Goal: Transaction & Acquisition: Purchase product/service

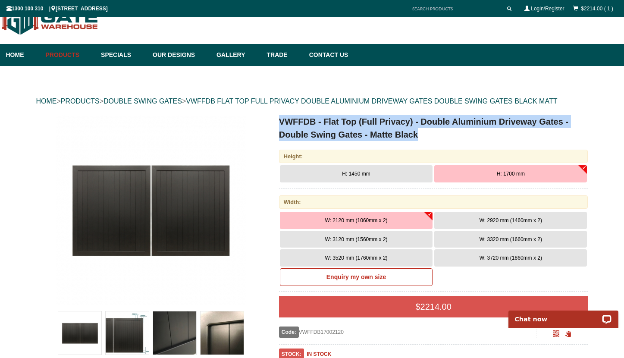
drag, startPoint x: 419, startPoint y: 135, endPoint x: 277, endPoint y: 121, distance: 141.7
click at [277, 121] on div "VWFFDB - Flat Top (Full Privacy) - Double Aluminium Driveway Gates - Double Swi…" at bounding box center [427, 292] width 322 height 354
click at [172, 328] on img at bounding box center [174, 333] width 43 height 43
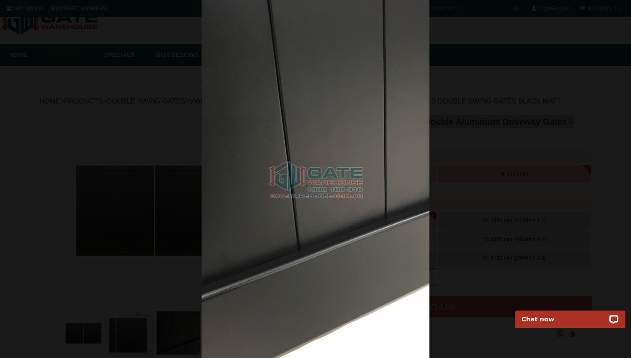
click at [128, 118] on div at bounding box center [315, 179] width 631 height 358
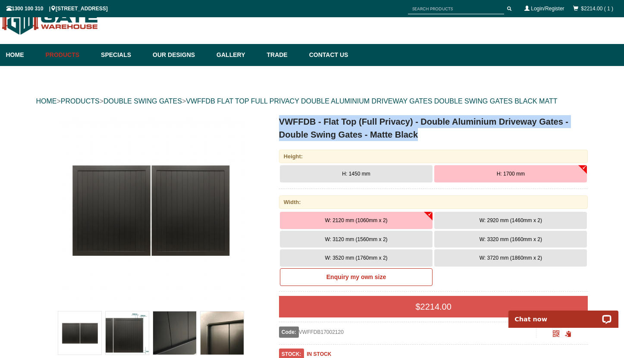
click at [117, 318] on img at bounding box center [127, 333] width 43 height 43
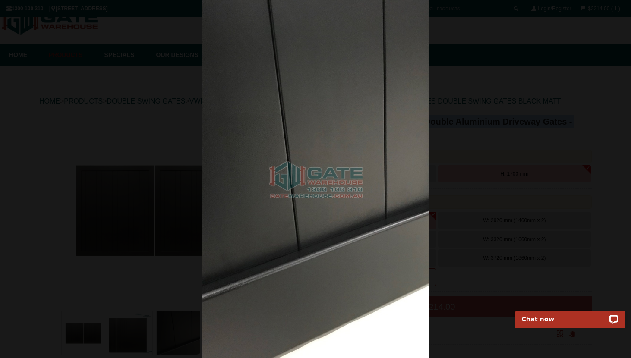
click at [356, 116] on img at bounding box center [314, 179] width 227 height 358
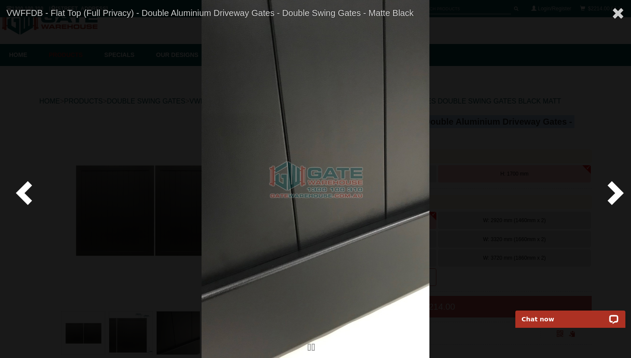
click at [607, 190] on span at bounding box center [614, 192] width 26 height 26
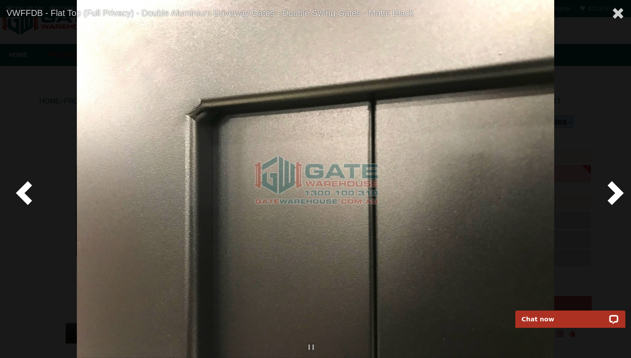
click at [607, 190] on span at bounding box center [614, 192] width 26 height 26
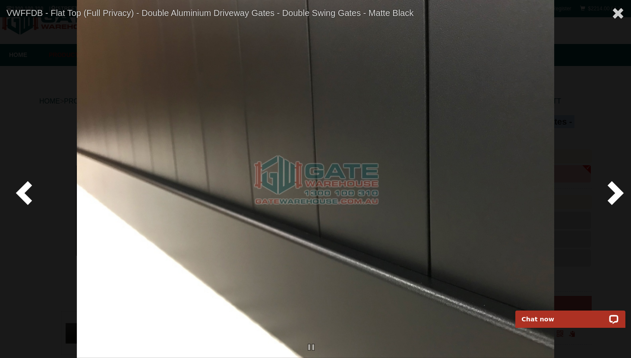
click at [607, 190] on span at bounding box center [614, 192] width 26 height 26
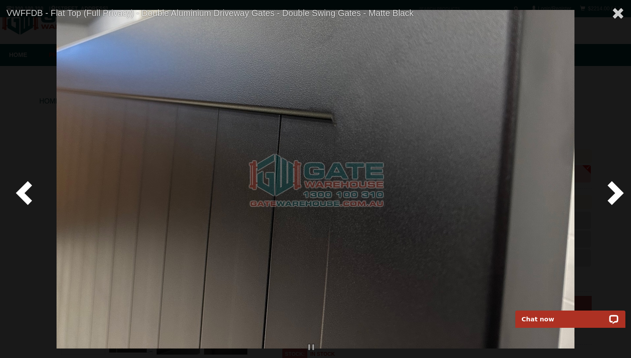
click at [612, 190] on span at bounding box center [614, 192] width 26 height 26
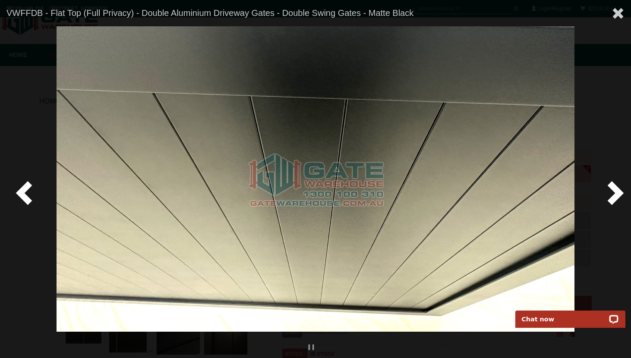
click at [612, 190] on span at bounding box center [614, 192] width 26 height 26
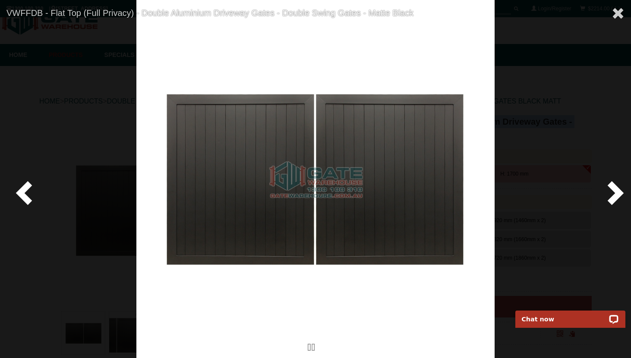
click at [612, 190] on span at bounding box center [614, 192] width 26 height 26
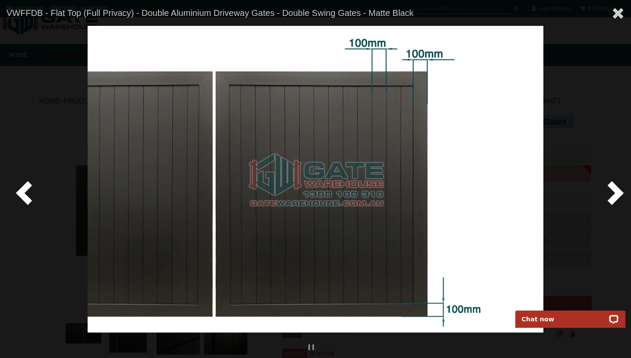
click at [612, 190] on span at bounding box center [614, 192] width 26 height 26
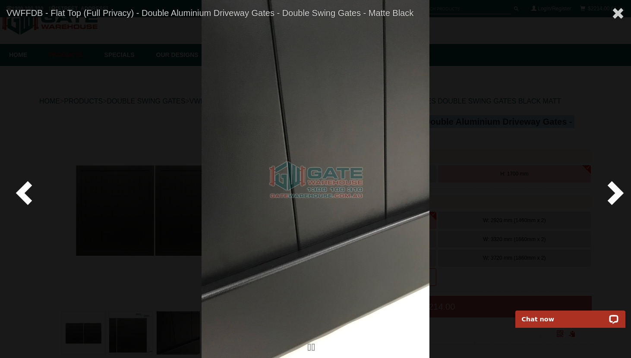
click at [612, 190] on span at bounding box center [614, 192] width 26 height 26
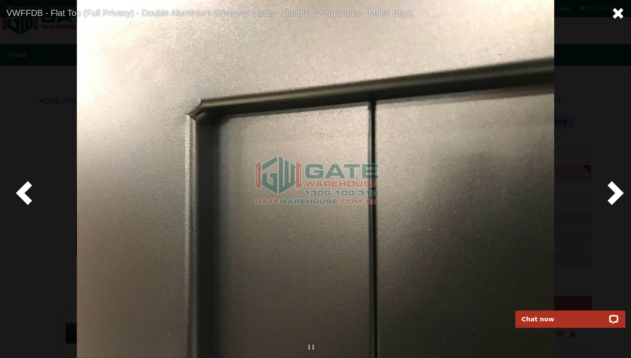
click at [618, 10] on span at bounding box center [617, 13] width 13 height 13
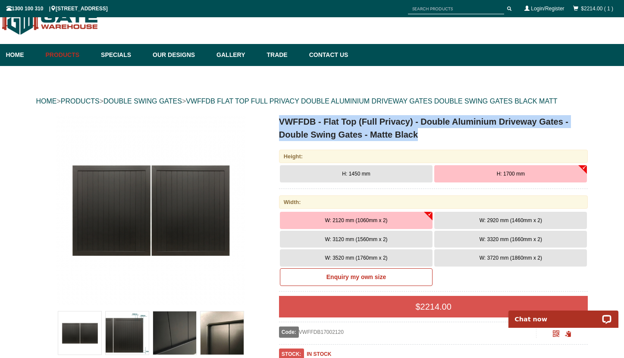
click at [393, 257] on button "W: 3520 mm (1760mm x 2)" at bounding box center [356, 257] width 153 height 17
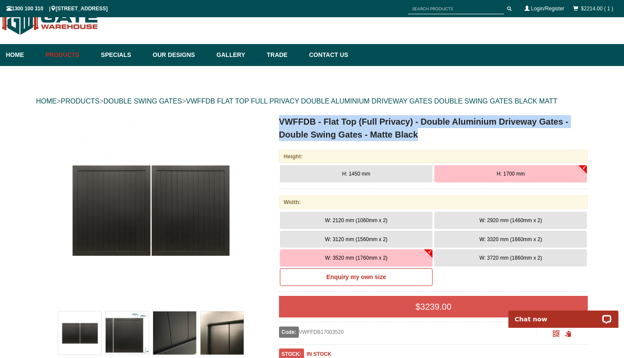
click at [422, 133] on h1 "VWFFDB - Flat Top (Full Privacy) - Double Aluminium Driveway Gates - Double Swi…" at bounding box center [433, 128] width 309 height 26
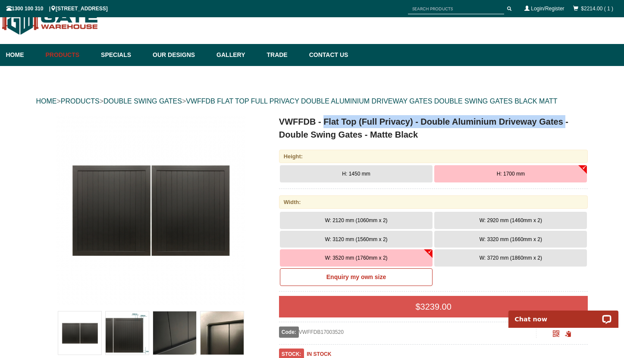
drag, startPoint x: 565, startPoint y: 121, endPoint x: 324, endPoint y: 120, distance: 241.2
click at [324, 120] on h1 "VWFFDB - Flat Top (Full Privacy) - Double Aluminium Driveway Gates - Double Swi…" at bounding box center [433, 128] width 309 height 26
copy h1 "Flat Top (Full Privacy) - Double Aluminium Driveway Gates"
